Goal: Find specific page/section: Find specific page/section

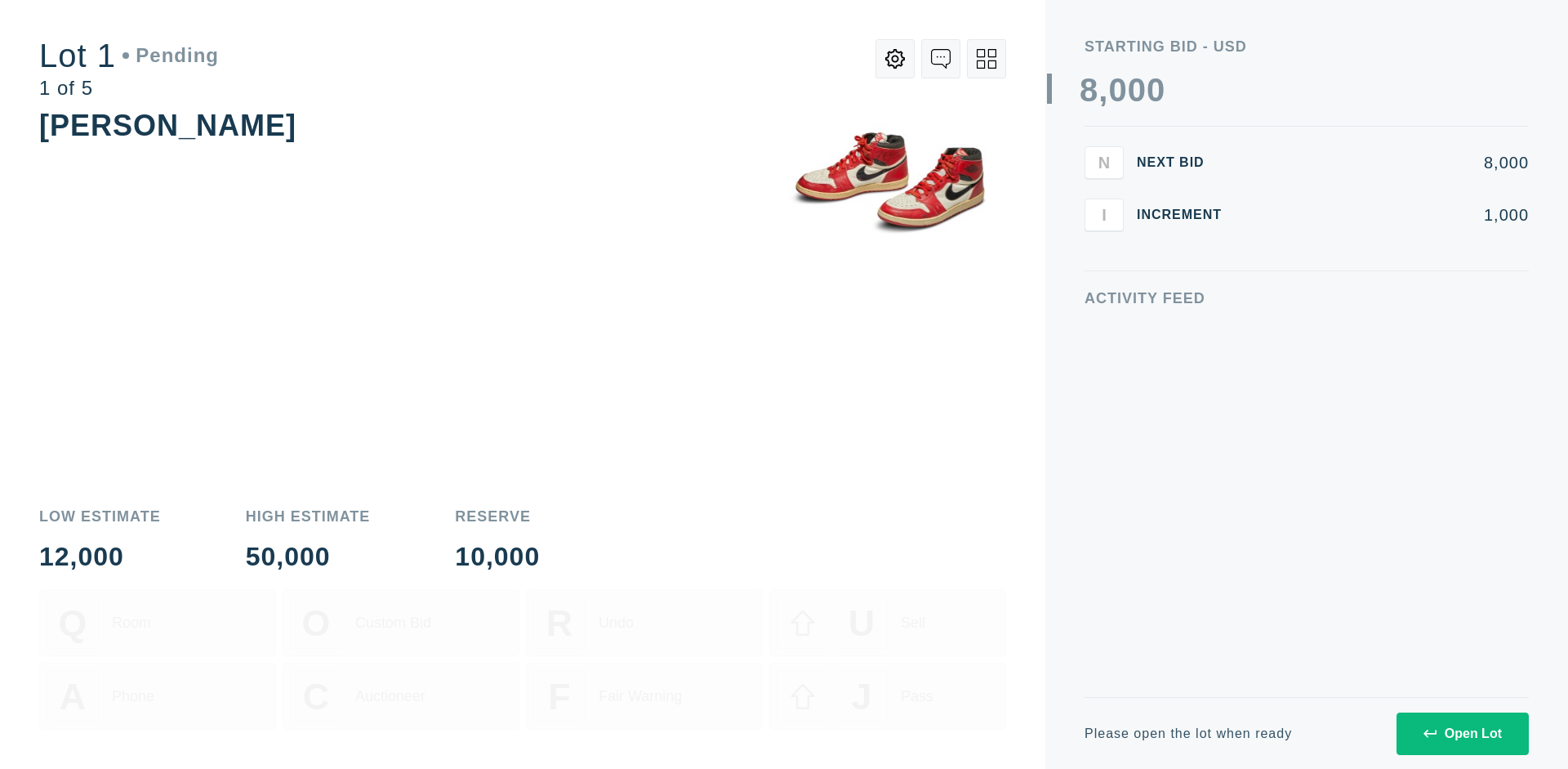
click at [1462, 733] on div "Open Lot" at bounding box center [1462, 733] width 78 height 14
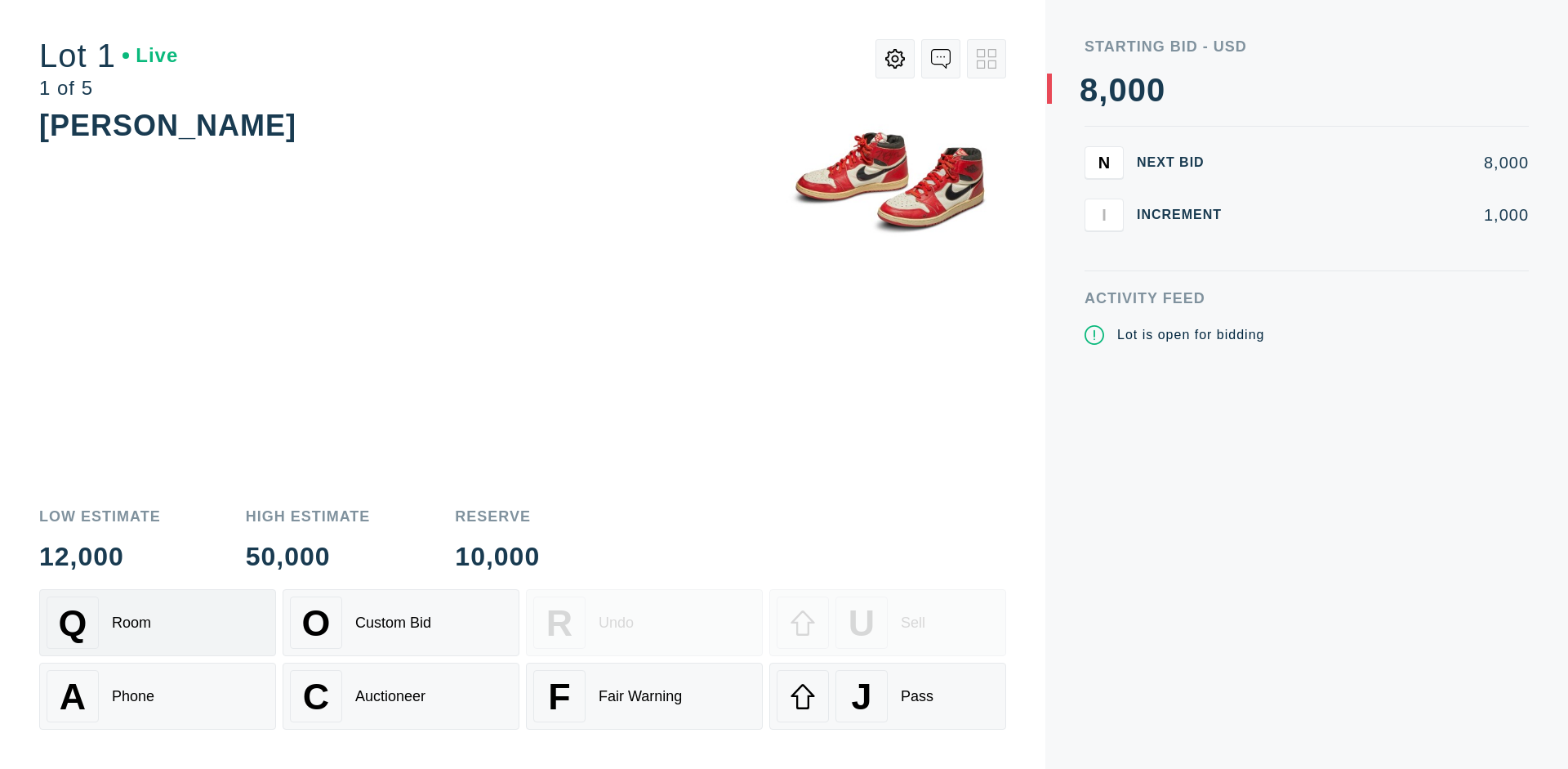
click at [157, 622] on div "Q Room" at bounding box center [157, 622] width 222 height 52
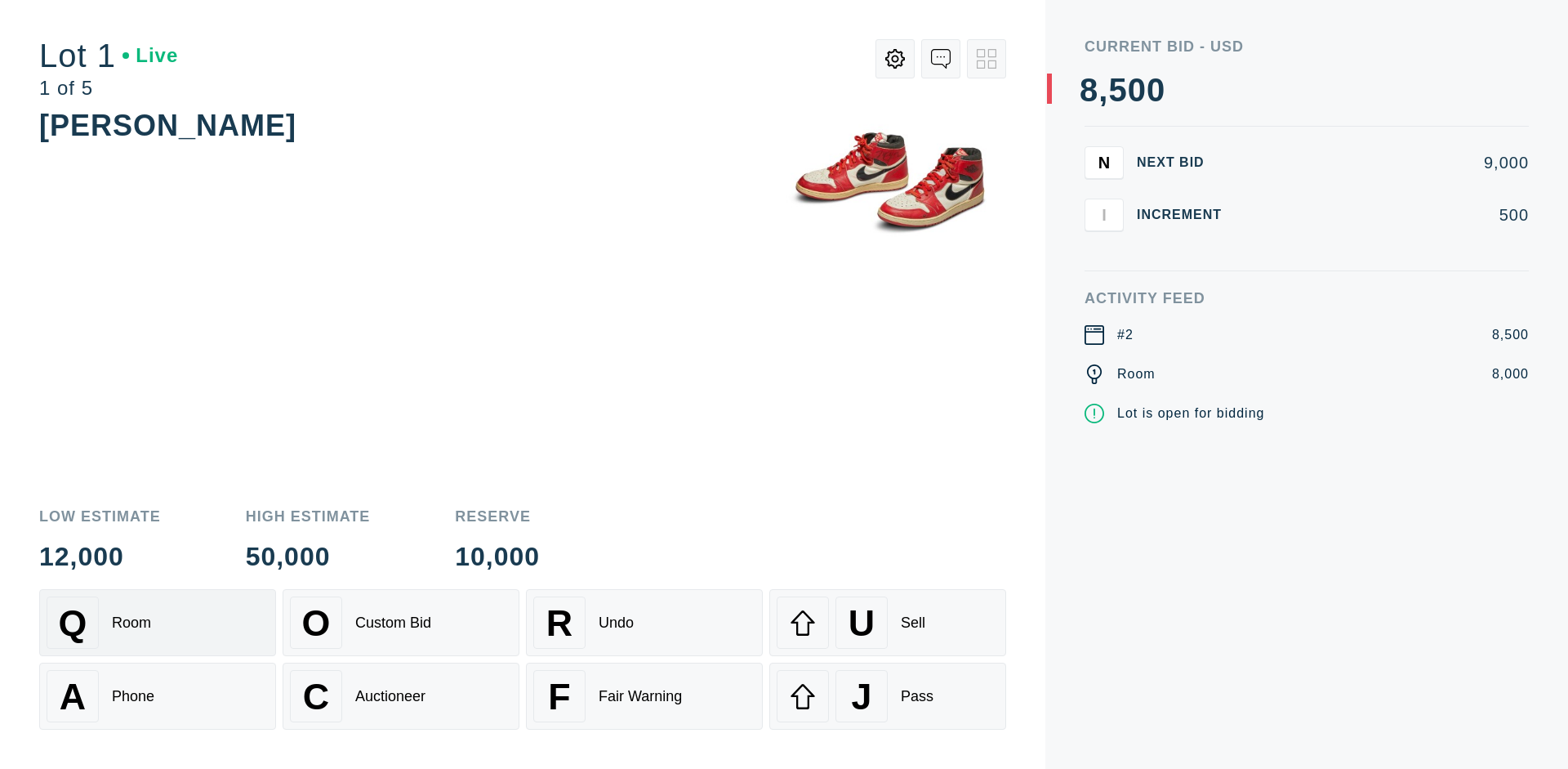
click at [157, 622] on div "Q Room" at bounding box center [157, 622] width 222 height 52
click at [157, 697] on div "A Phone" at bounding box center [157, 697] width 222 height 52
